Goal: Information Seeking & Learning: Learn about a topic

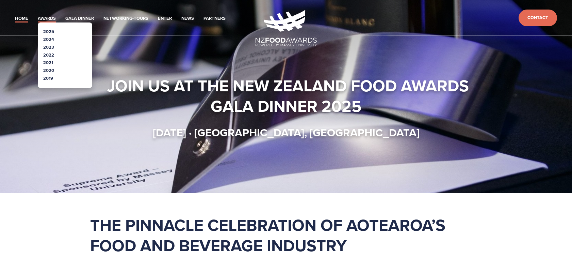
click at [48, 17] on link "Awards" at bounding box center [47, 19] width 18 height 8
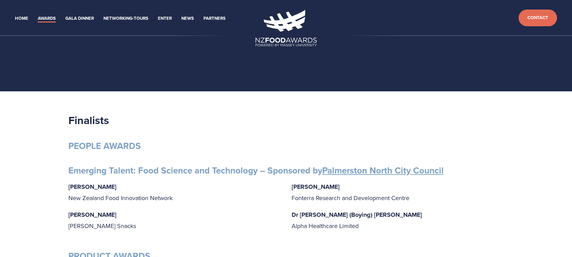
scroll to position [1, 0]
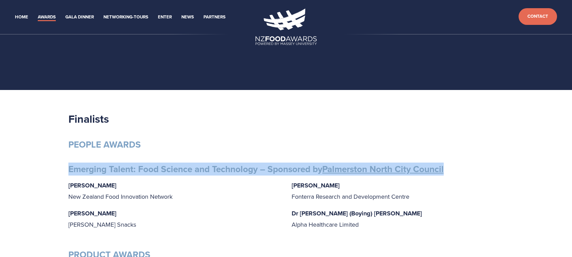
drag, startPoint x: 69, startPoint y: 169, endPoint x: 452, endPoint y: 170, distance: 382.7
click at [452, 170] on h3 "Emerging Talent: Food Science and Technology – Sponsored by Palmerston North Ci…" at bounding box center [286, 168] width 436 height 11
copy strong "Emerging Talent: Food Science and Technology – Sponsored by Palmerston North Ci…"
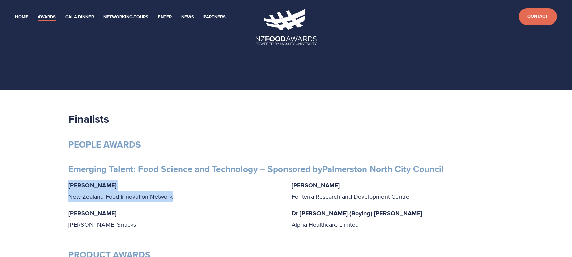
drag, startPoint x: 69, startPoint y: 187, endPoint x: 174, endPoint y: 193, distance: 105.7
click at [174, 193] on p "Gabrielle Lobo New Zealand Food Innovation Network" at bounding box center [174, 191] width 212 height 22
copy p "Gabrielle Lobo New Zealand Food Innovation Network"
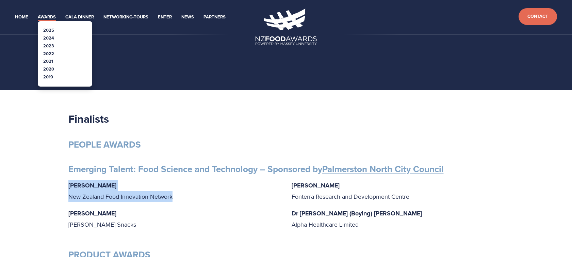
click at [47, 17] on link "Awards" at bounding box center [47, 17] width 18 height 8
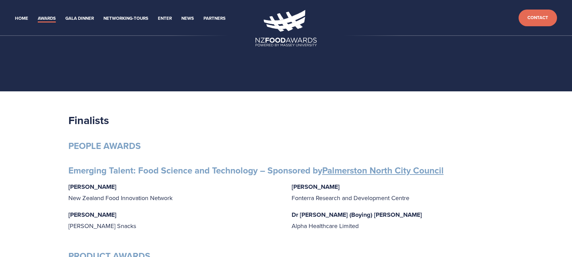
click at [47, 24] on header "Home Awards 2025 2024 2023 Enter" at bounding box center [286, 18] width 572 height 36
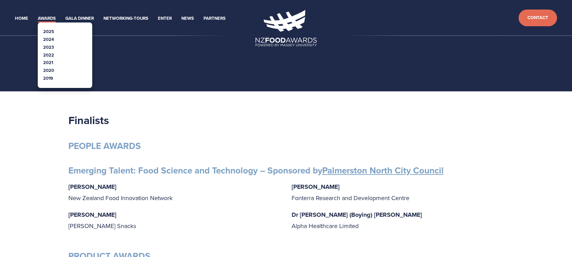
click at [48, 21] on link "Awards" at bounding box center [47, 19] width 18 height 8
click at [47, 21] on link "Awards" at bounding box center [47, 19] width 18 height 8
click at [48, 38] on link "2024" at bounding box center [48, 39] width 11 height 6
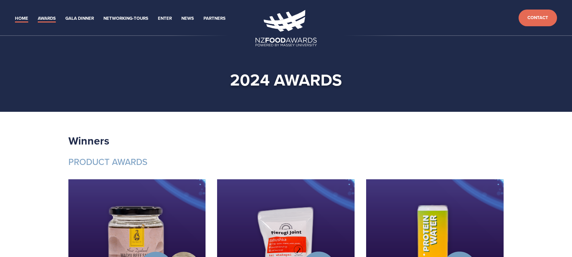
click at [22, 19] on link "Home" at bounding box center [21, 19] width 13 height 8
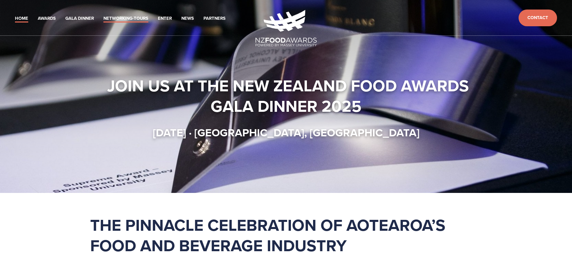
click at [124, 18] on link "Networking-Tours" at bounding box center [126, 19] width 45 height 8
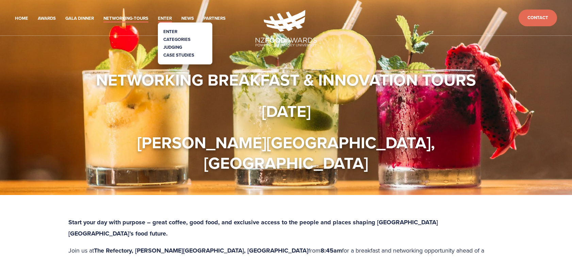
click at [160, 18] on link "Enter" at bounding box center [165, 19] width 14 height 8
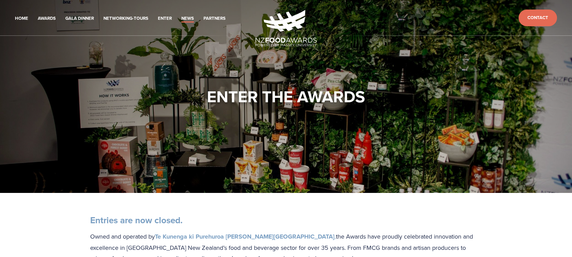
click at [190, 18] on link "News" at bounding box center [187, 19] width 13 height 8
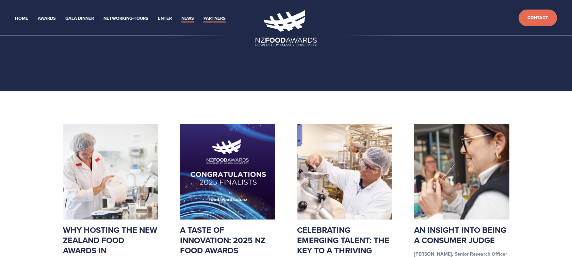
click at [212, 17] on link "Partners" at bounding box center [215, 19] width 22 height 8
